Goal: Task Accomplishment & Management: Complete application form

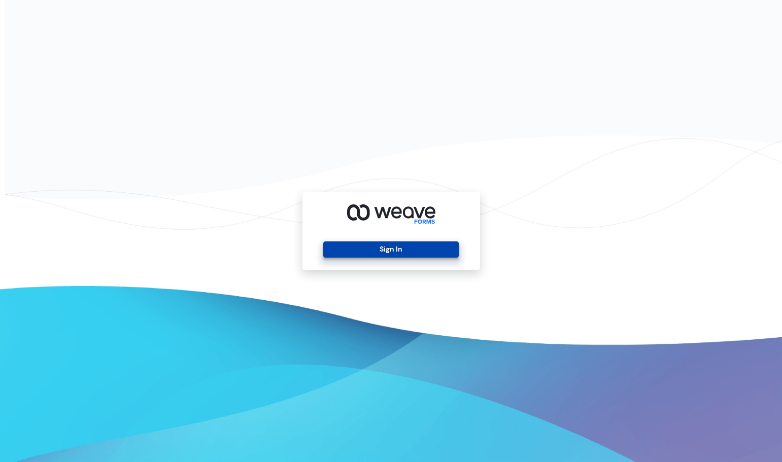
click at [360, 245] on button "Sign In" at bounding box center [391, 250] width 136 height 16
